Goal: Transaction & Acquisition: Obtain resource

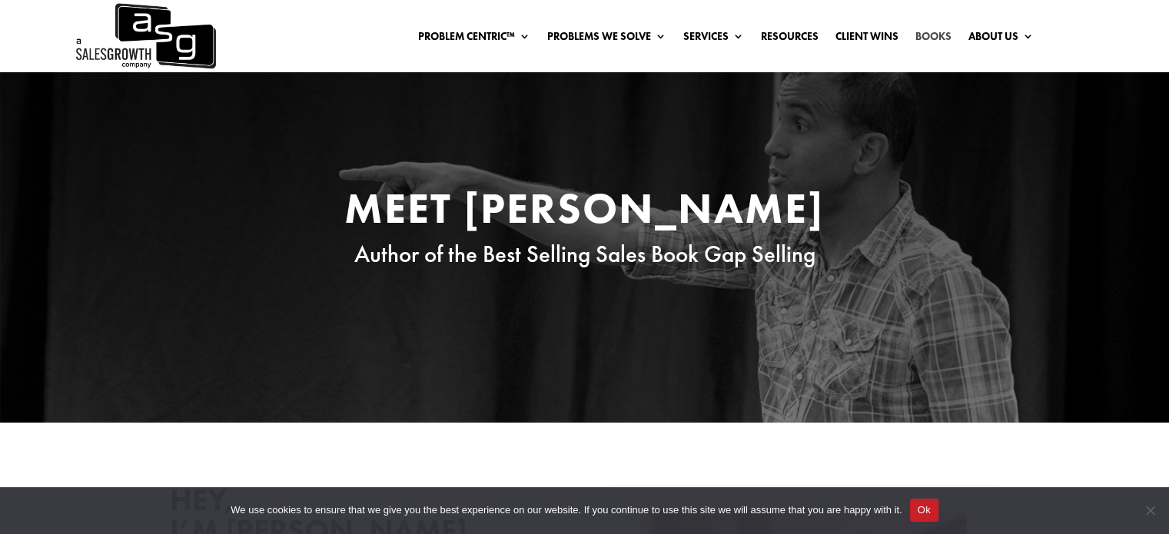
click at [945, 31] on link "Books" at bounding box center [933, 39] width 36 height 17
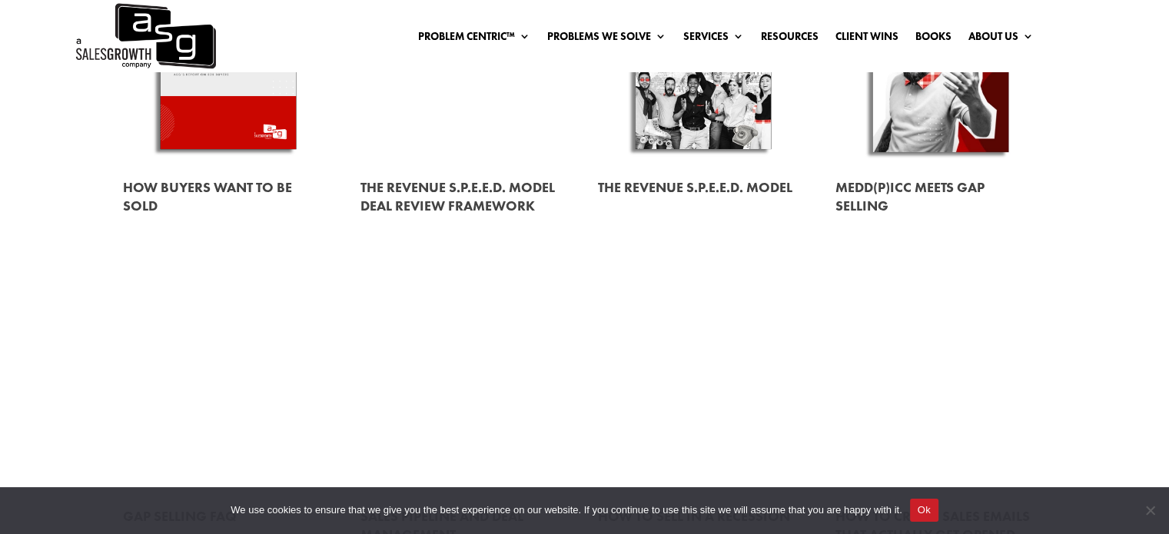
scroll to position [461, 0]
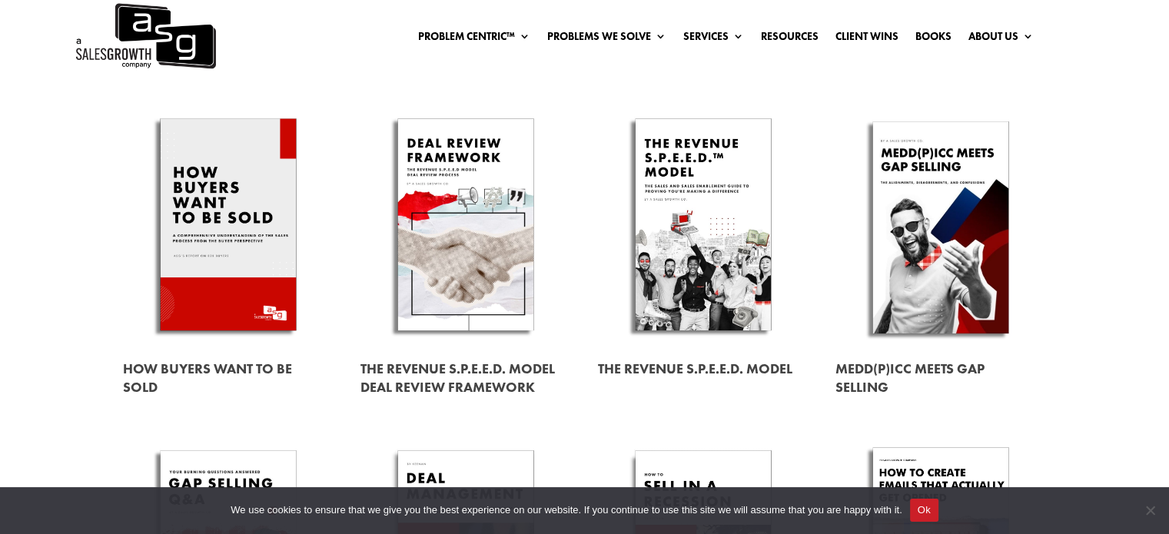
click at [969, 259] on link at bounding box center [940, 228] width 211 height 240
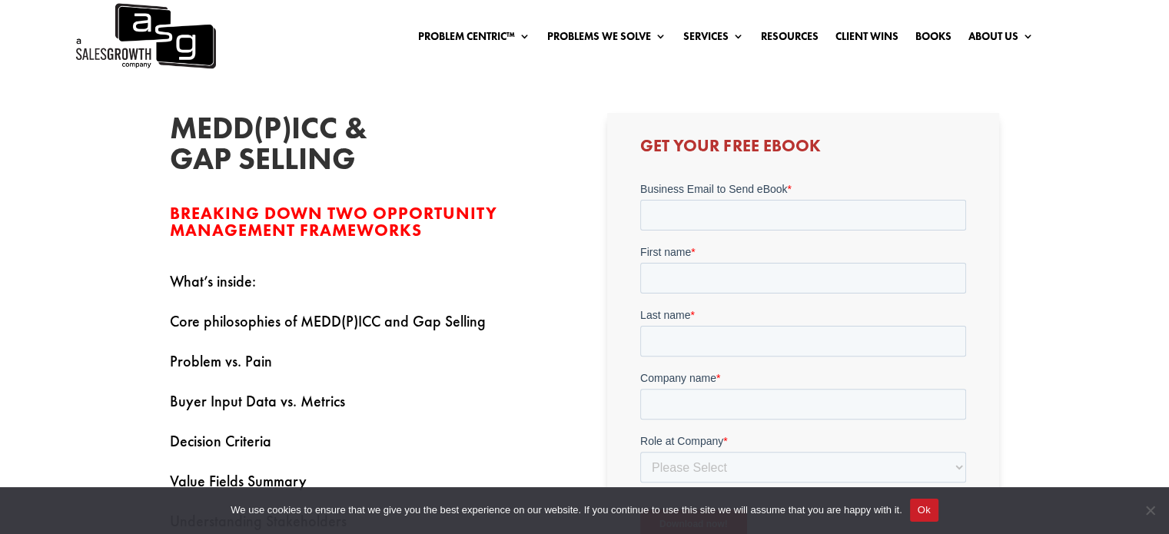
scroll to position [384, 0]
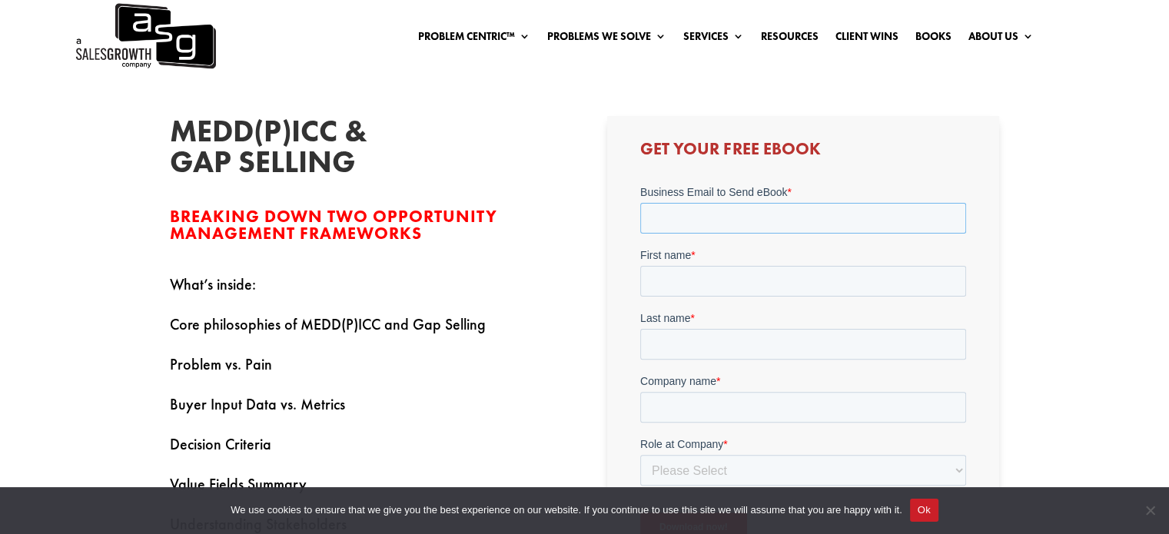
click at [755, 223] on input "Business Email to Send eBook *" at bounding box center [803, 218] width 326 height 31
click at [776, 224] on input "Business Email to Send eBook *" at bounding box center [803, 218] width 326 height 31
type input "footballcroix@hotmail.com"
click at [768, 278] on input "First name *" at bounding box center [803, 281] width 326 height 31
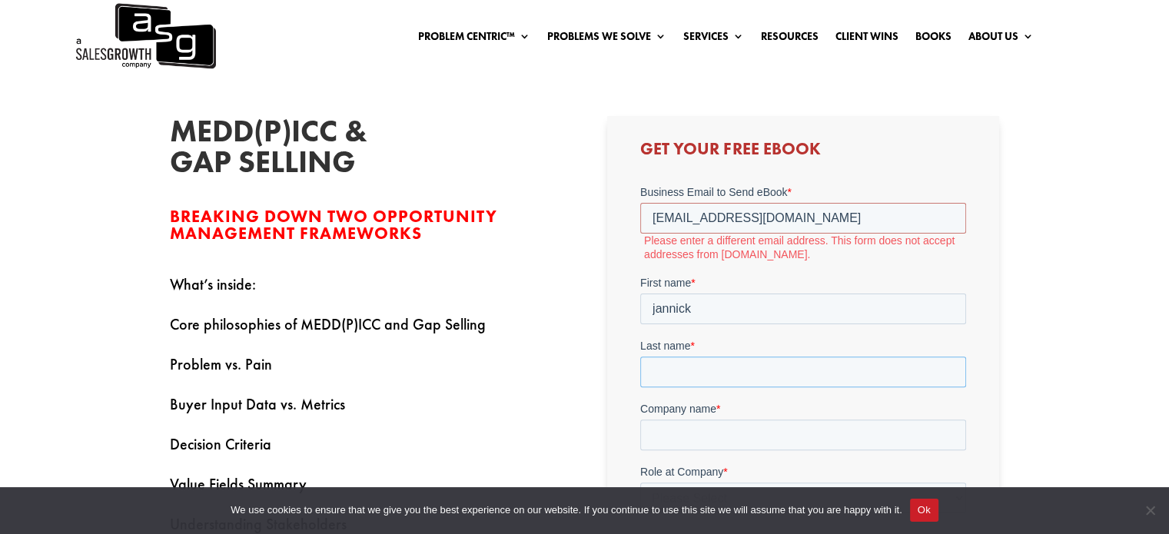
click at [682, 366] on input "Last name *" at bounding box center [803, 371] width 326 height 31
drag, startPoint x: 719, startPoint y: 318, endPoint x: 558, endPoint y: 296, distance: 162.9
click at [640, 296] on html "Business Email to Send eBook * footballcroix@hotmail.com Please enter a differe…" at bounding box center [803, 397] width 326 height 426
type input "first"
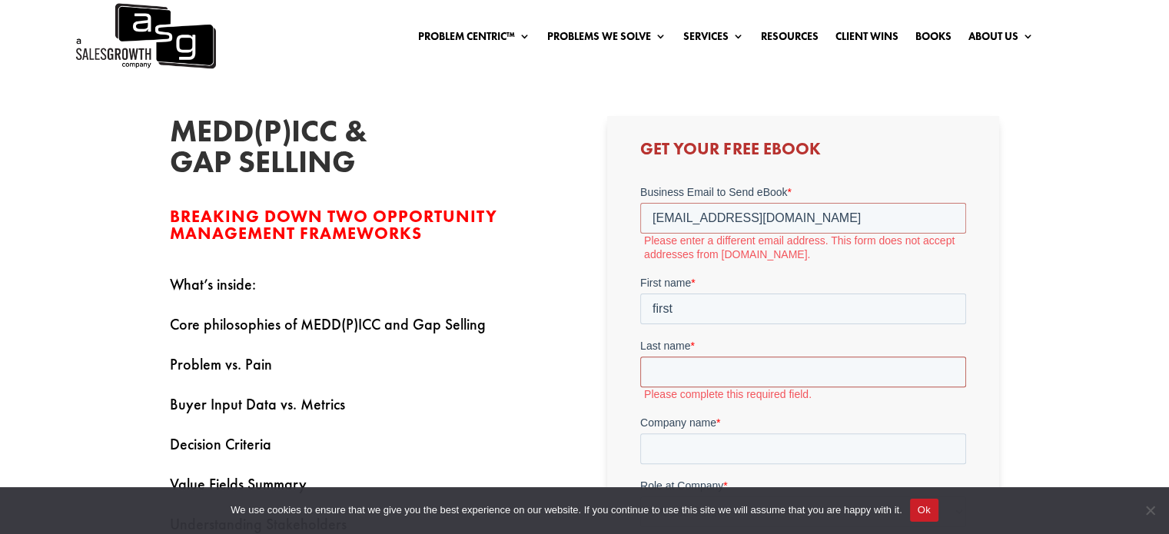
click at [677, 380] on input "Last name *" at bounding box center [803, 371] width 326 height 31
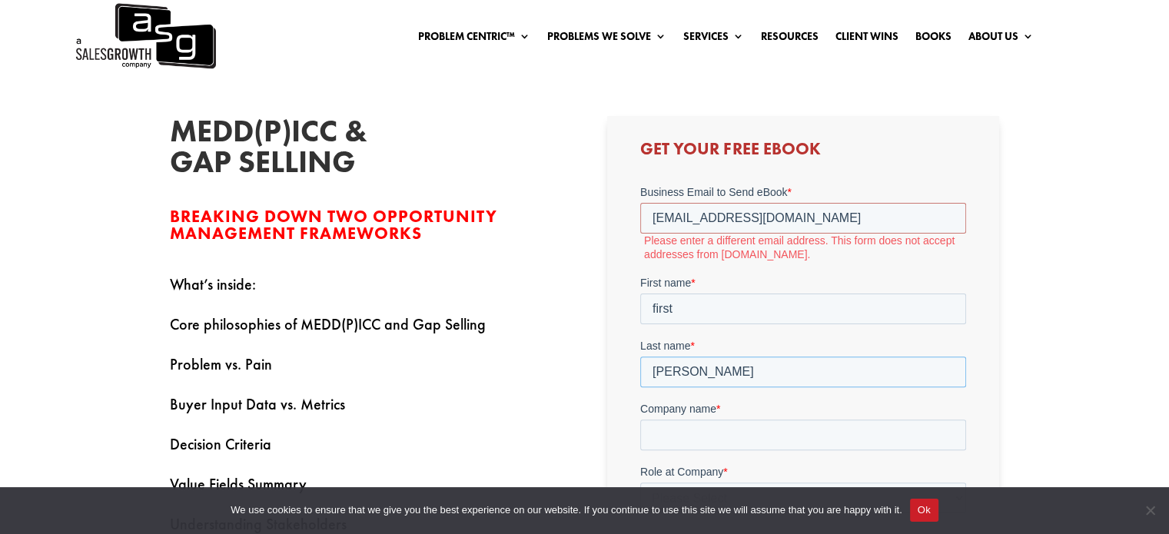
type input "baker"
click at [653, 309] on input "first" at bounding box center [803, 308] width 326 height 31
type input "Chris"
click at [957, 165] on h3 "Get Your Free Ebook" at bounding box center [803, 153] width 326 height 25
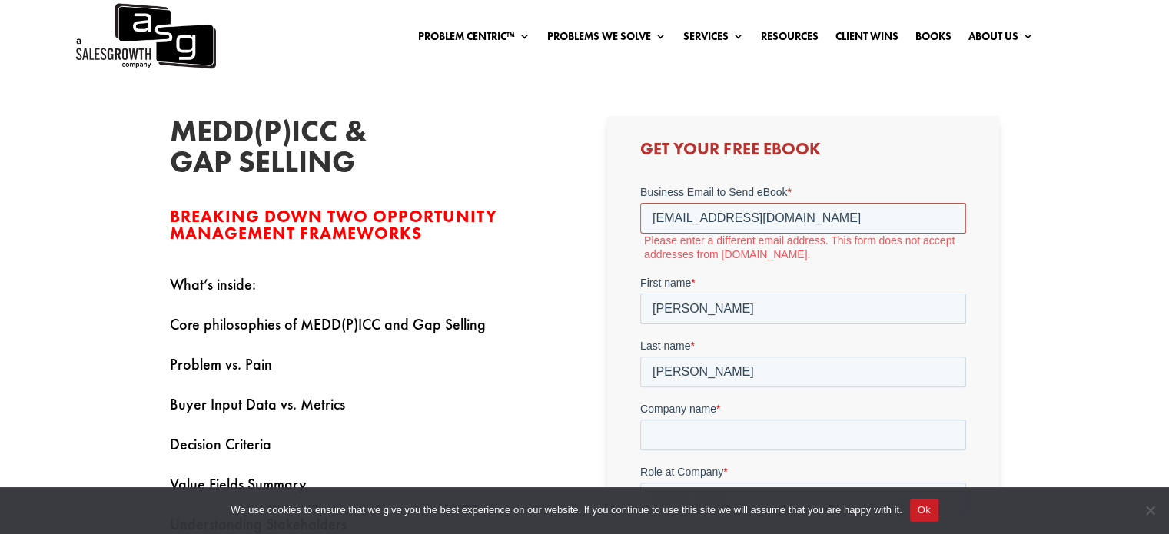
click at [754, 217] on input "footballcroix@hotmail.com" at bounding box center [803, 218] width 326 height 31
type input "yannickdelacroix@outlook.com"
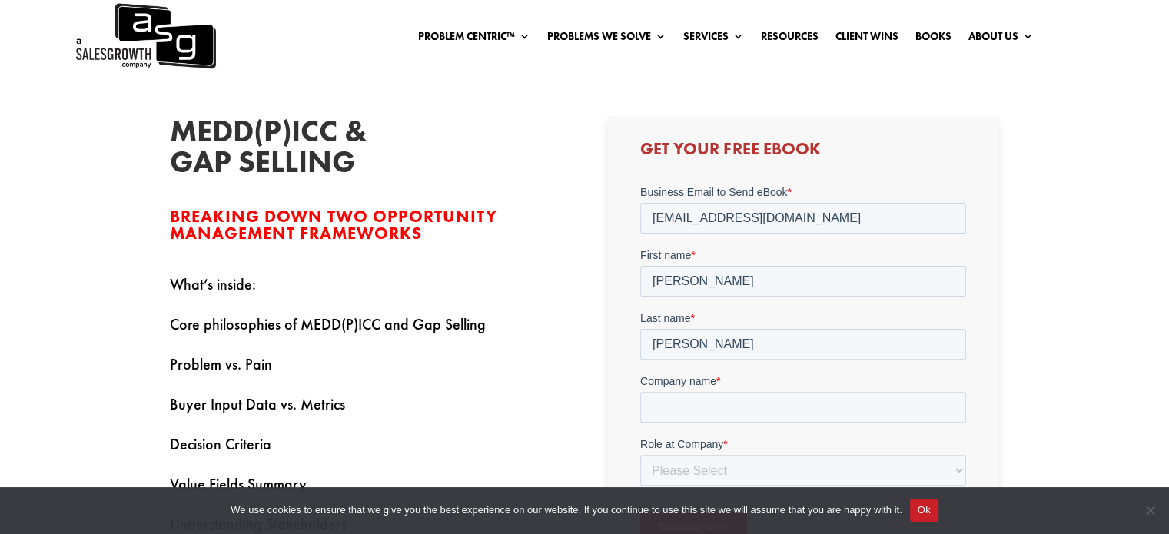
click at [1038, 155] on div "MEDD(P)ICC & Gap Selling Breaking down two opportunity management frameworks Wh…" at bounding box center [584, 470] width 1169 height 833
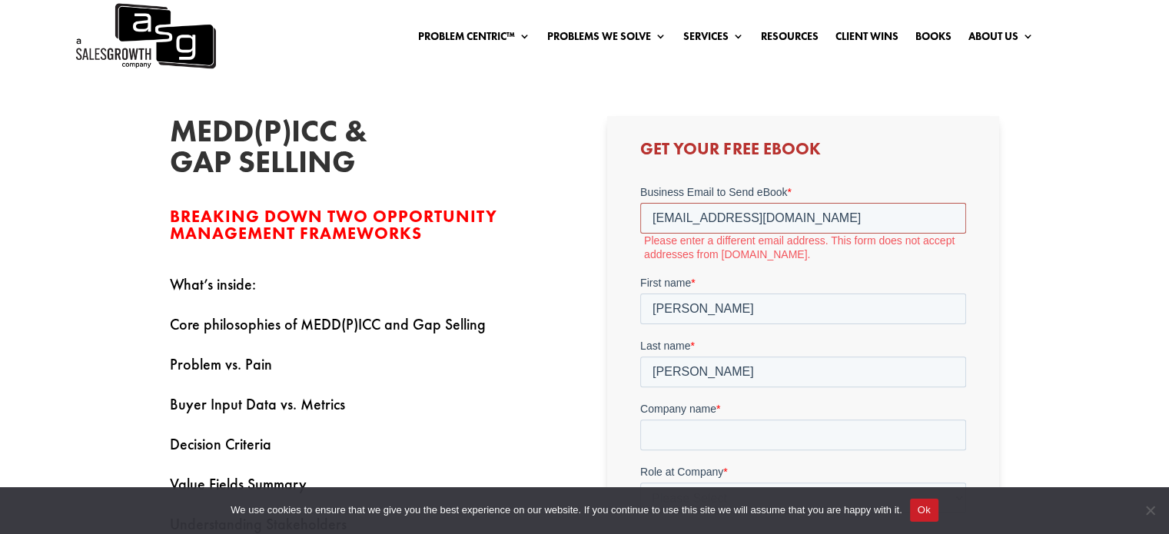
drag, startPoint x: 877, startPoint y: 214, endPoint x: 631, endPoint y: 211, distance: 246.6
click at [640, 211] on html "Business Email to Send eBook * yannickdelacroix@outlook.com Please enter a diff…" at bounding box center [803, 390] width 326 height 412
